Goal: Complete application form: Complete application form

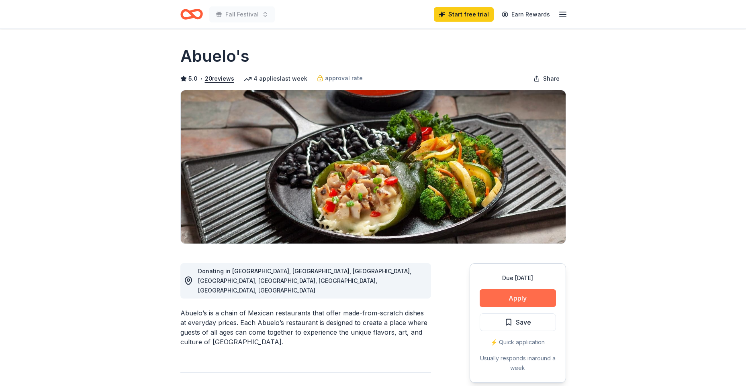
click at [506, 298] on button "Apply" at bounding box center [518, 299] width 76 height 18
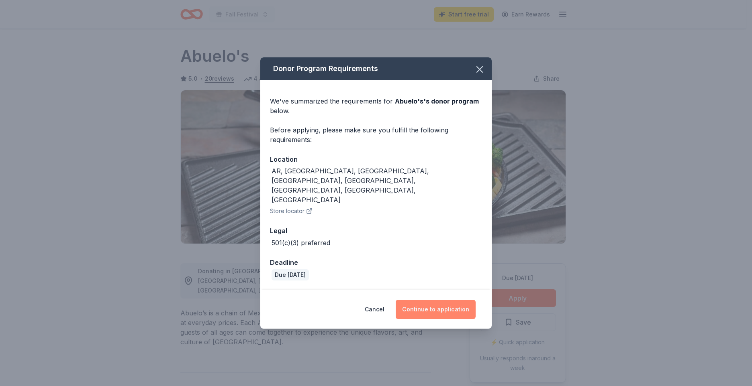
click at [430, 300] on button "Continue to application" at bounding box center [436, 309] width 80 height 19
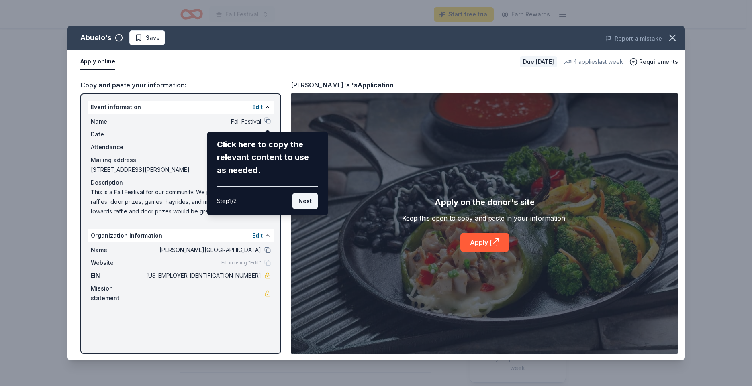
click at [303, 199] on button "Next" at bounding box center [305, 201] width 26 height 16
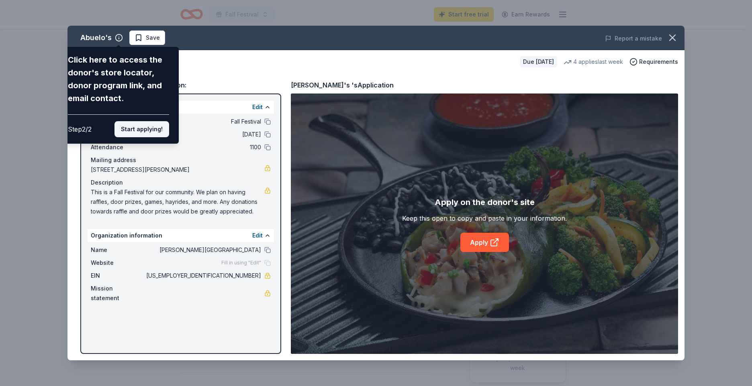
click at [145, 126] on button "Start applying!" at bounding box center [141, 129] width 55 height 16
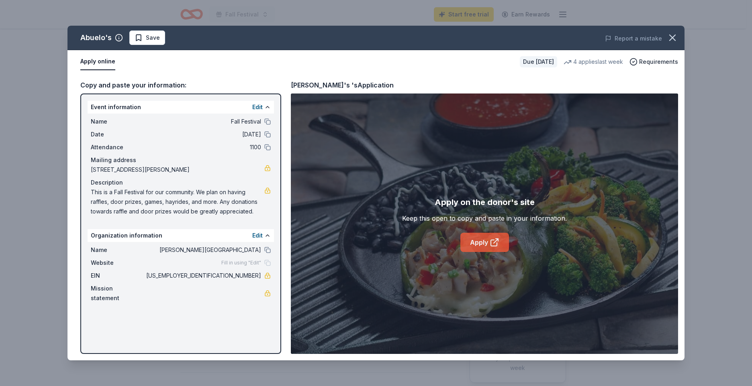
click at [497, 239] on icon at bounding box center [496, 241] width 4 height 4
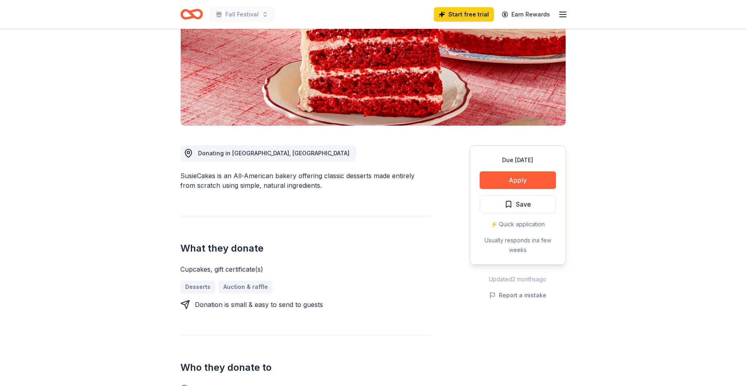
scroll to position [121, 0]
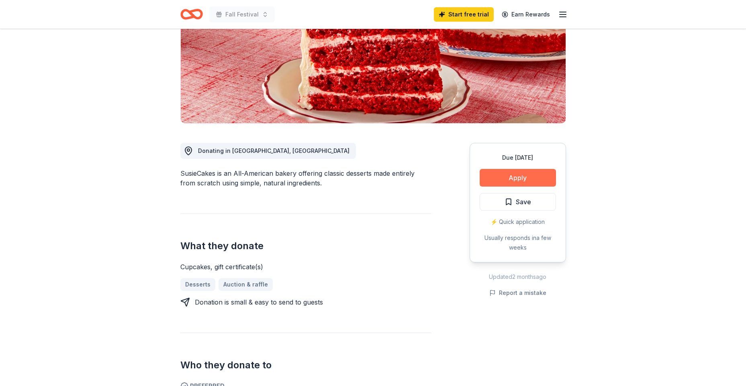
click at [511, 180] on button "Apply" at bounding box center [518, 178] width 76 height 18
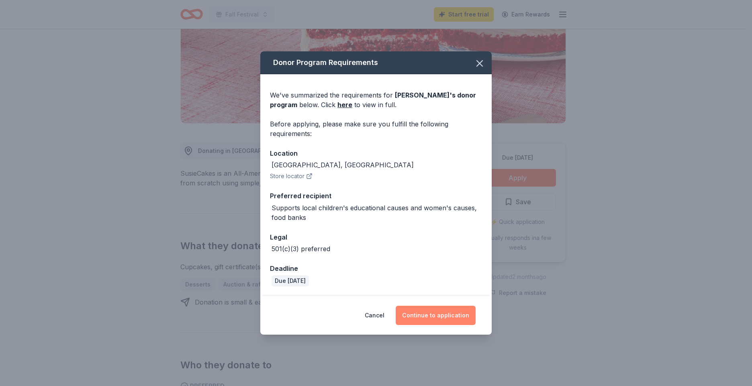
click at [435, 316] on button "Continue to application" at bounding box center [436, 315] width 80 height 19
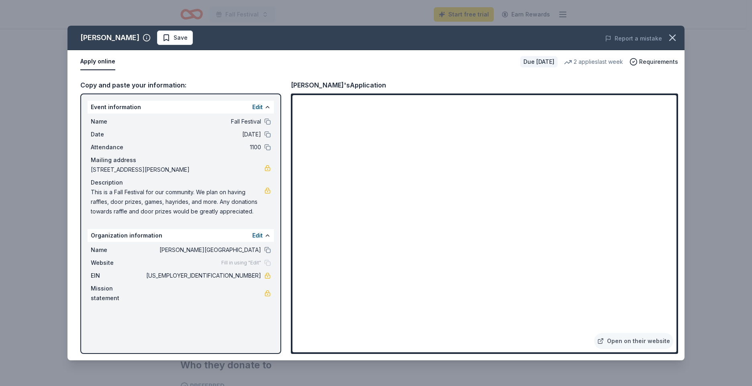
drag, startPoint x: 342, startPoint y: 103, endPoint x: 112, endPoint y: 120, distance: 230.8
click at [111, 118] on span "Name" at bounding box center [118, 122] width 54 height 10
click at [679, 41] on button "button" at bounding box center [673, 38] width 18 height 18
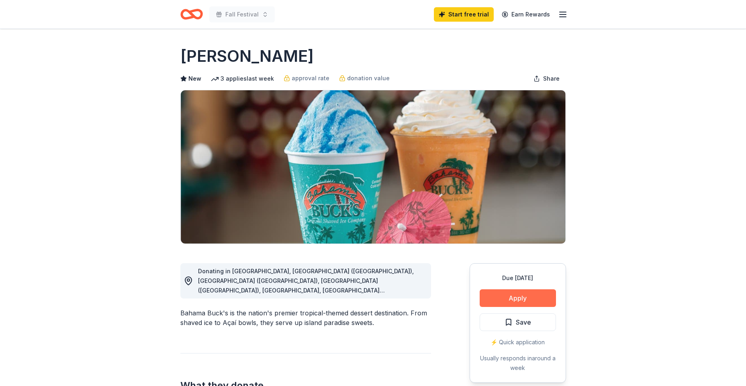
click at [511, 293] on button "Apply" at bounding box center [518, 299] width 76 height 18
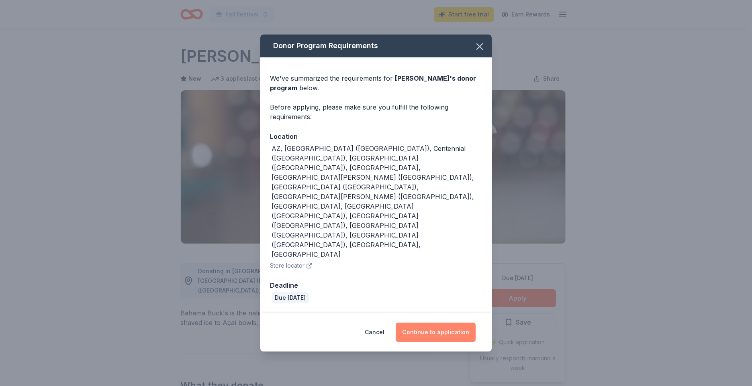
click at [433, 323] on button "Continue to application" at bounding box center [436, 332] width 80 height 19
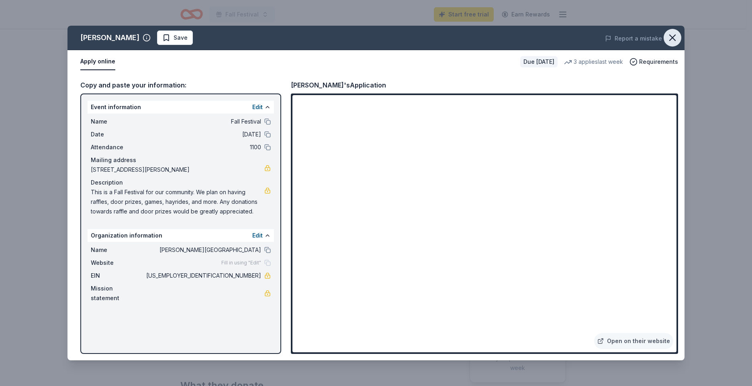
click at [670, 34] on icon "button" at bounding box center [672, 37] width 11 height 11
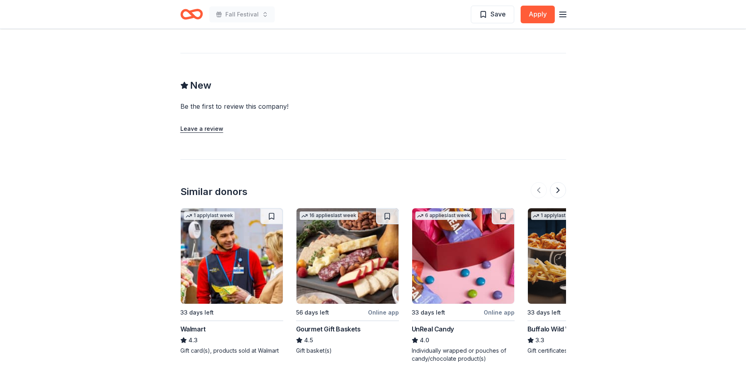
scroll to position [755, 0]
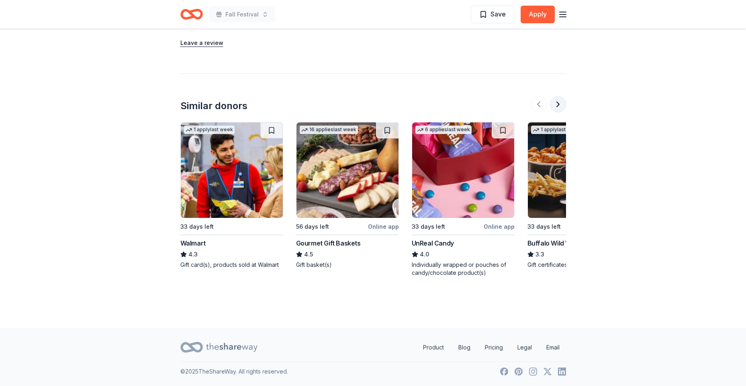
click at [563, 104] on button at bounding box center [558, 104] width 16 height 16
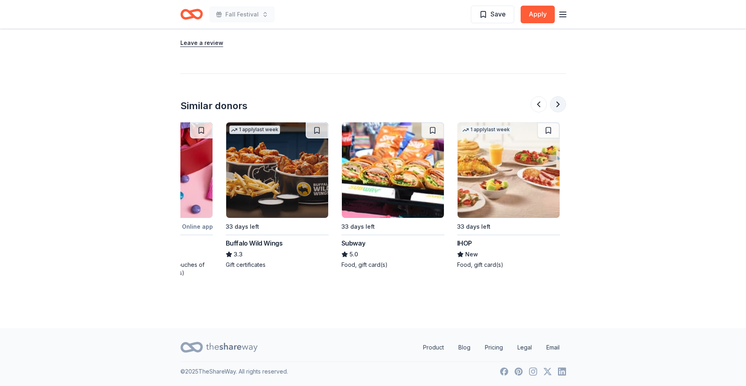
scroll to position [0, 347]
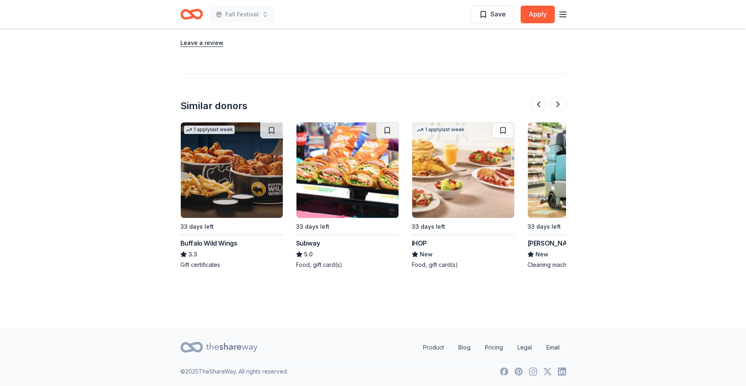
click at [240, 188] on img at bounding box center [232, 171] width 102 height 96
click at [557, 101] on button at bounding box center [558, 104] width 16 height 16
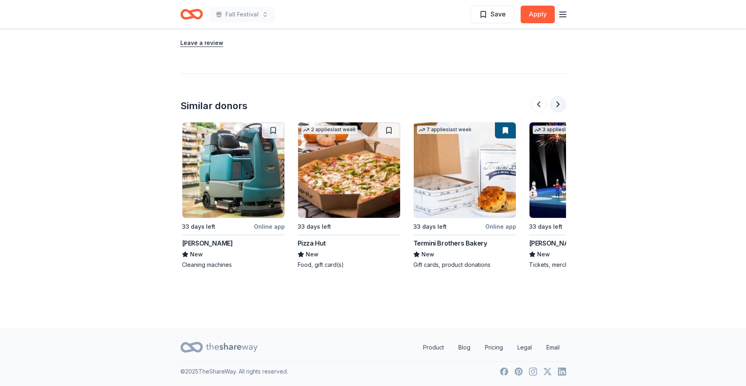
scroll to position [0, 694]
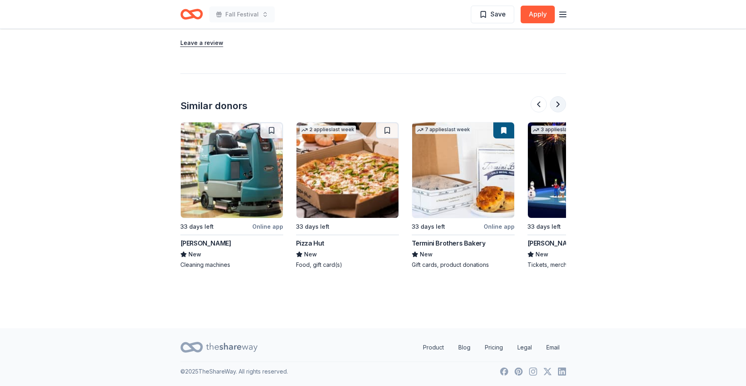
click at [557, 101] on button at bounding box center [558, 104] width 16 height 16
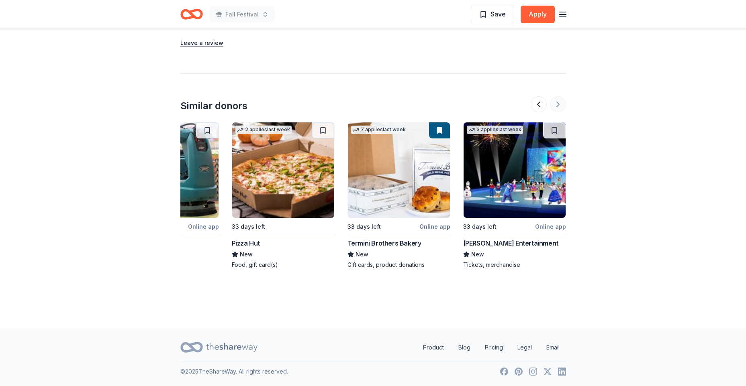
click at [557, 101] on div at bounding box center [548, 104] width 35 height 16
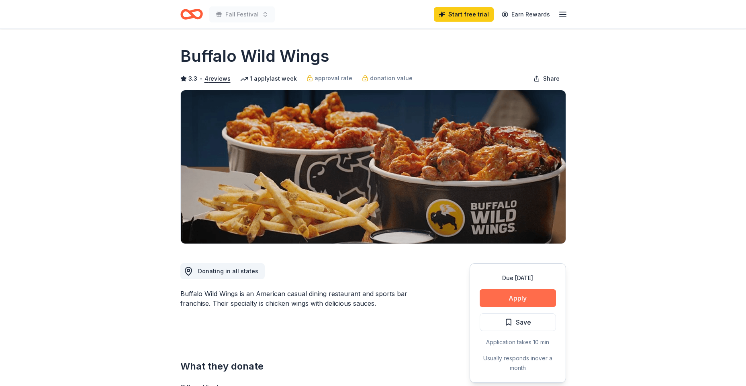
click at [521, 298] on button "Apply" at bounding box center [518, 299] width 76 height 18
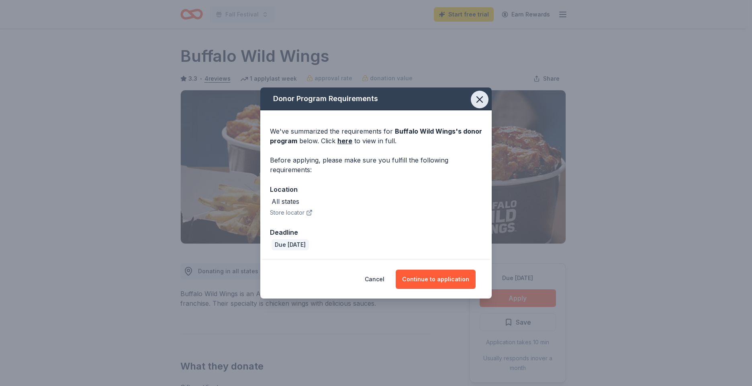
click at [482, 101] on icon "button" at bounding box center [479, 99] width 11 height 11
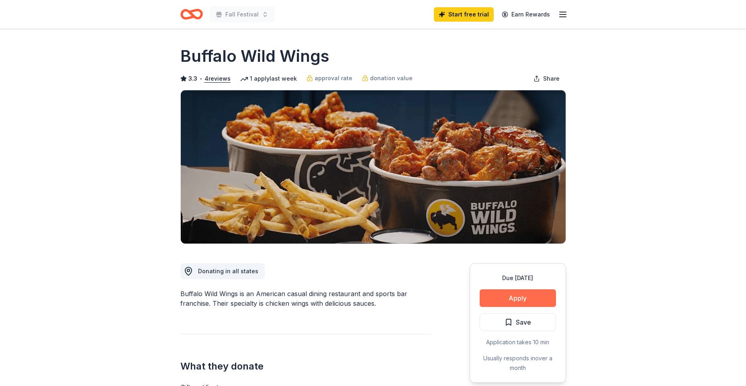
click at [505, 298] on button "Apply" at bounding box center [518, 299] width 76 height 18
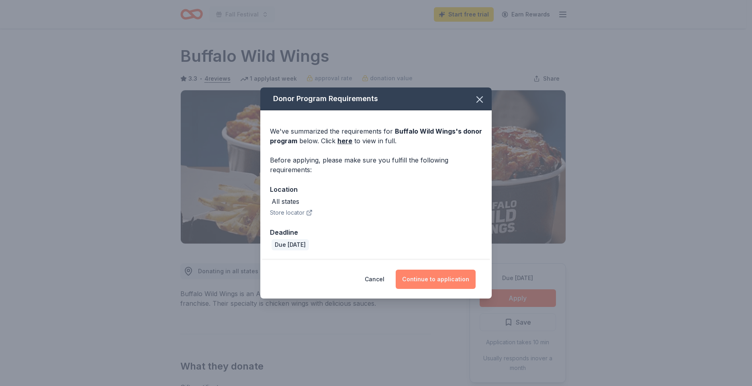
click at [431, 278] on button "Continue to application" at bounding box center [436, 279] width 80 height 19
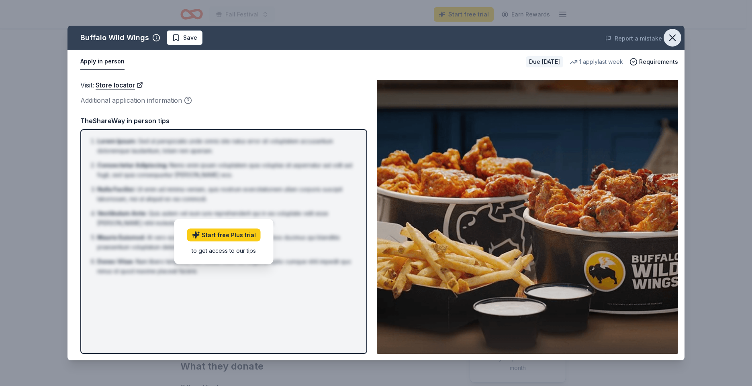
click at [665, 39] on button "button" at bounding box center [673, 38] width 18 height 18
